Goal: Task Accomplishment & Management: Use online tool/utility

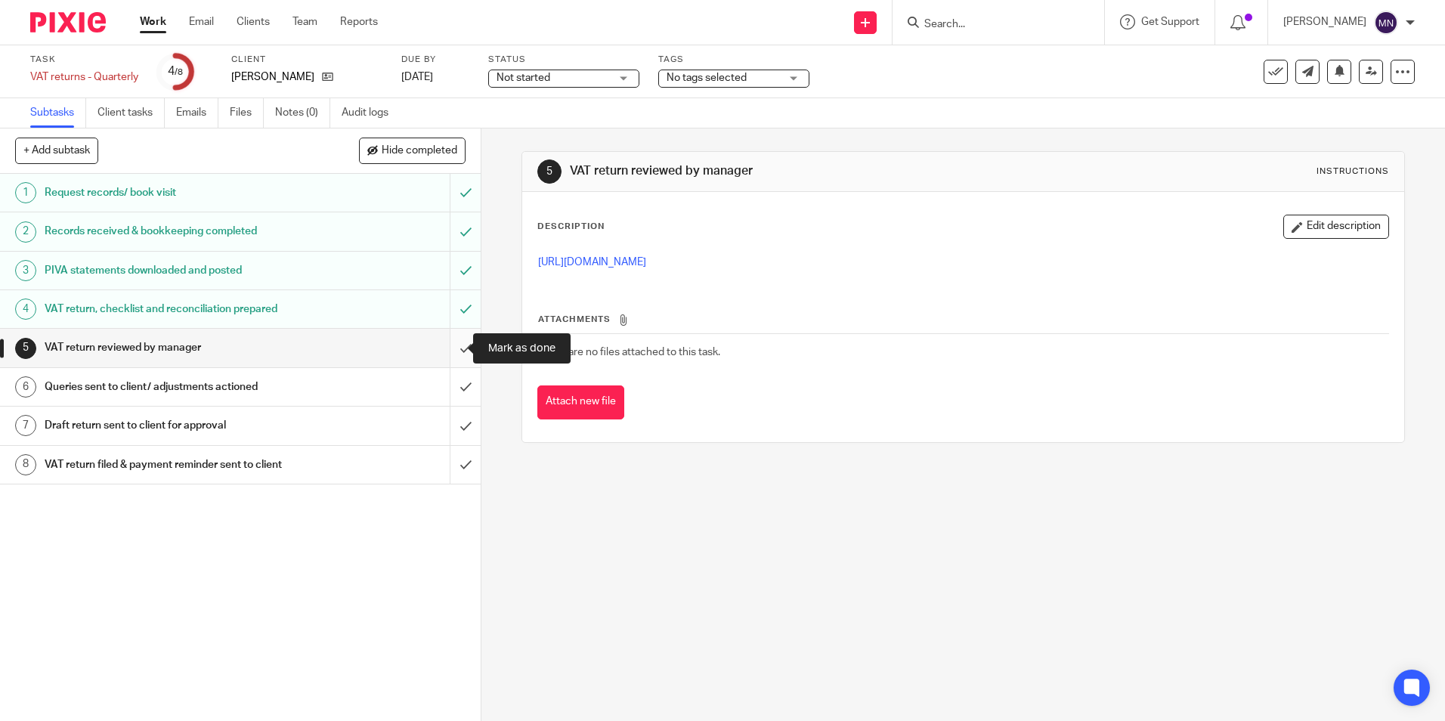
click at [450, 349] on input "submit" at bounding box center [240, 348] width 481 height 38
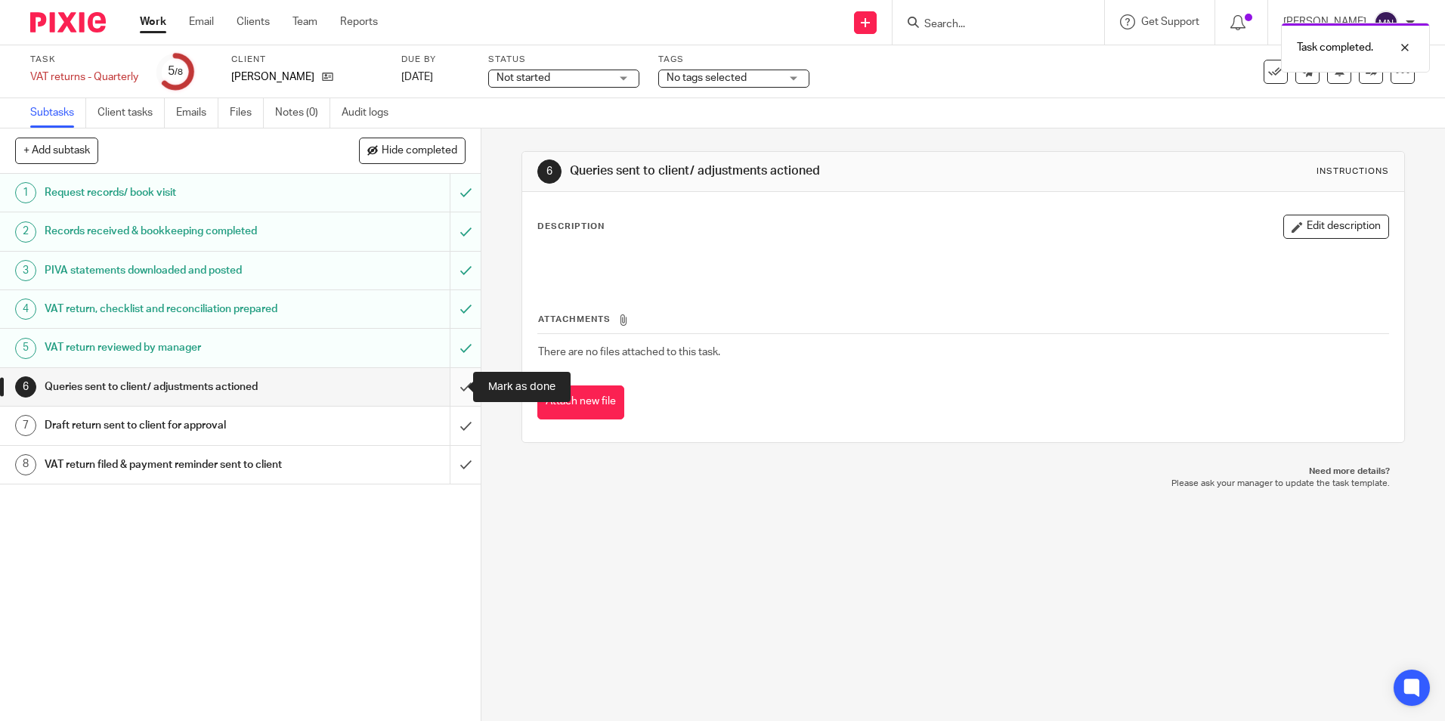
click at [450, 387] on input "submit" at bounding box center [240, 387] width 481 height 38
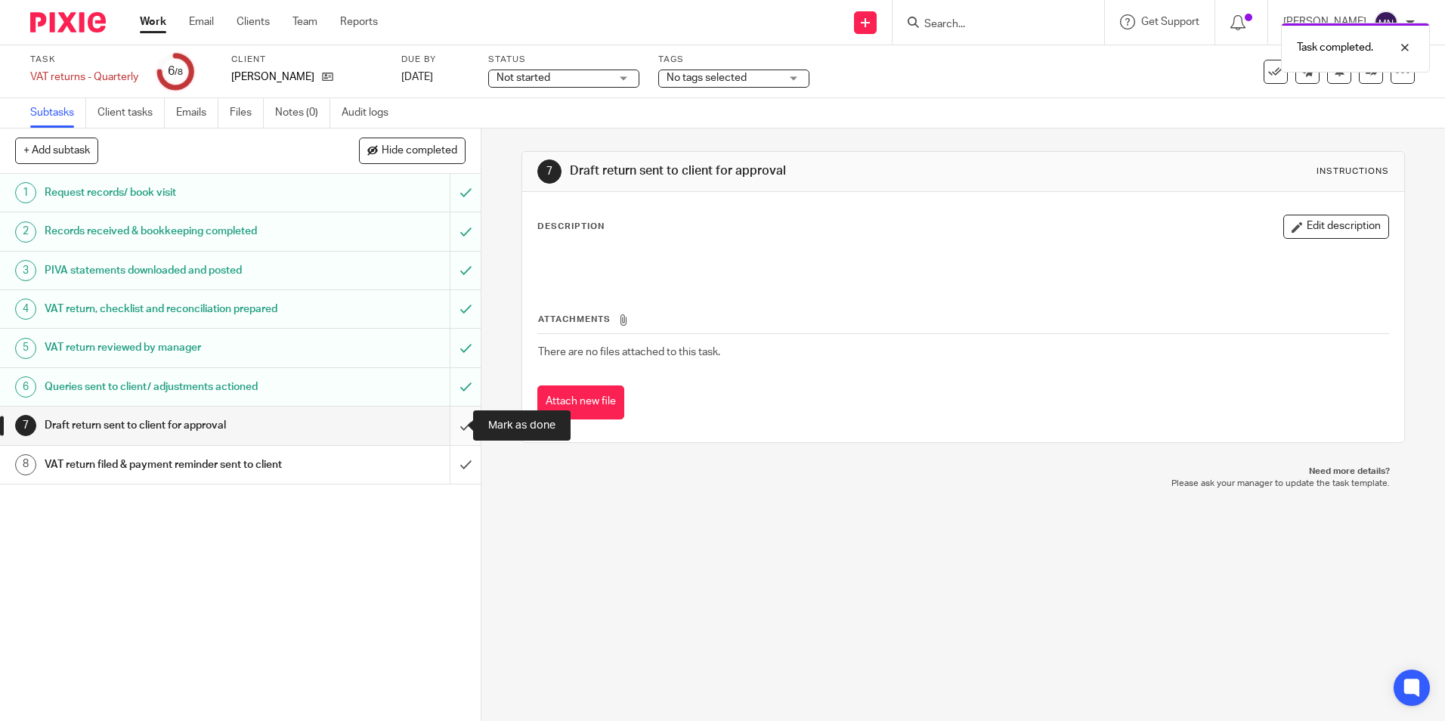
click at [453, 425] on input "submit" at bounding box center [240, 426] width 481 height 38
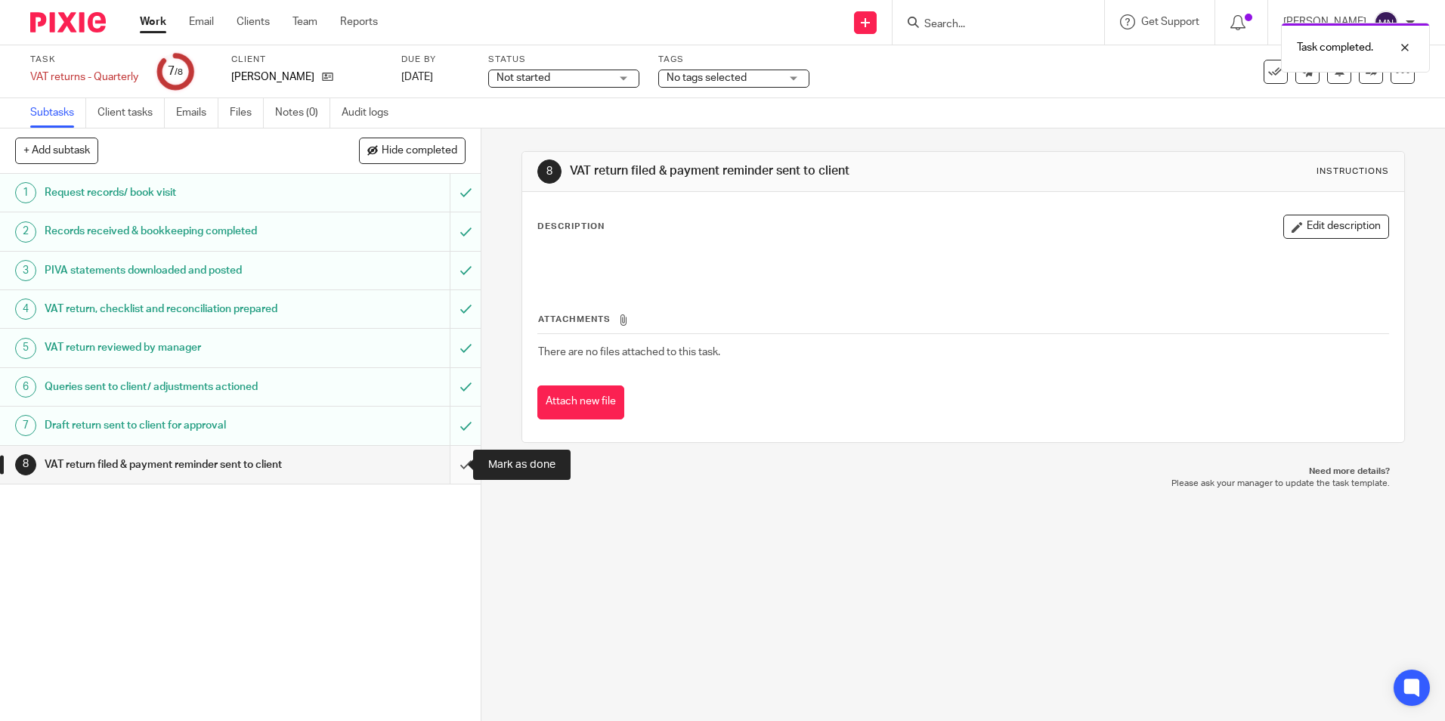
click at [448, 467] on input "submit" at bounding box center [240, 465] width 481 height 38
